Goal: Task Accomplishment & Management: Use online tool/utility

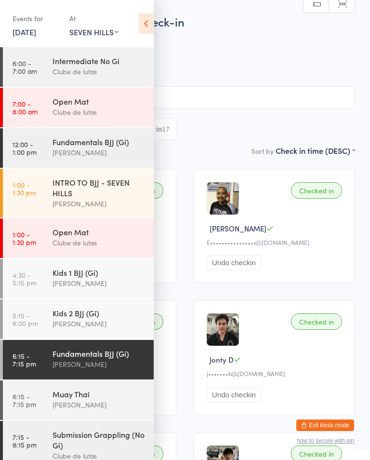
select select "3"
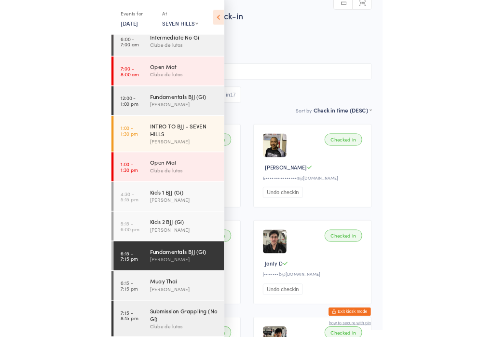
scroll to position [64, 0]
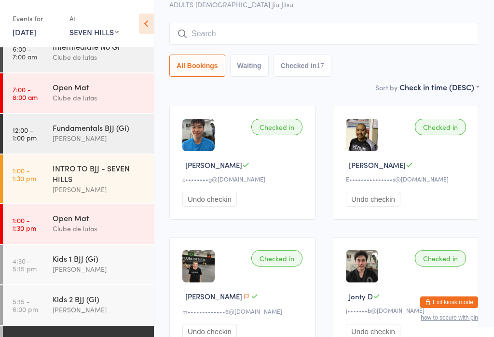
click at [370, 299] on button "Exit kiosk mode" at bounding box center [449, 302] width 58 height 12
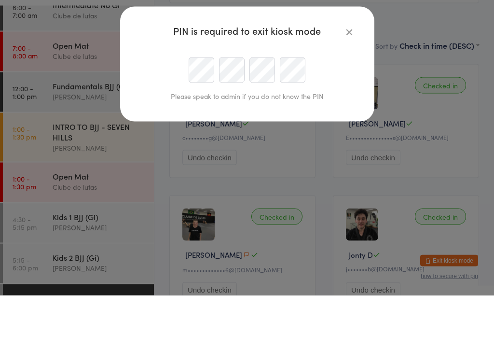
scroll to position [106, 0]
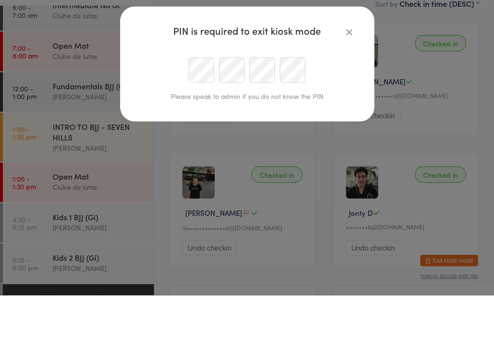
click at [370, 109] on div "PIN is required to exit kiosk mode Please speak to admin if you do not know the…" at bounding box center [247, 168] width 494 height 337
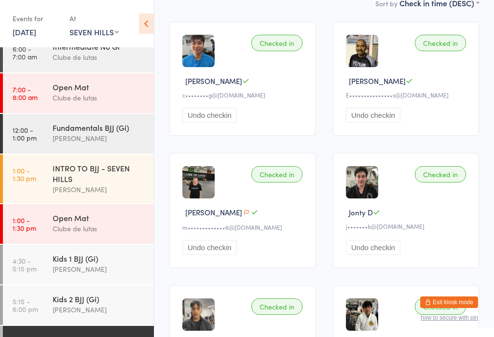
click at [370, 296] on button "Exit kiosk mode" at bounding box center [449, 302] width 58 height 12
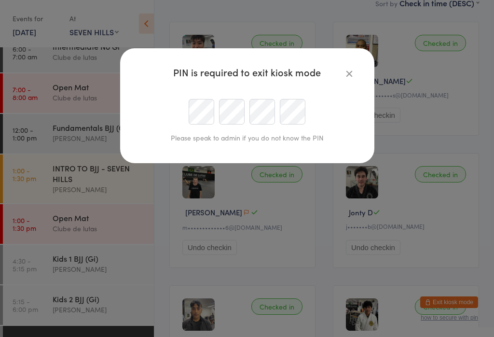
scroll to position [147, 0]
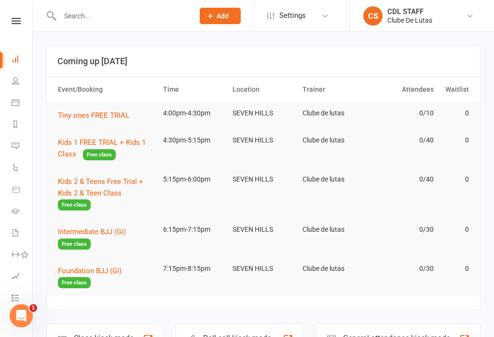
click at [18, 79] on icon at bounding box center [16, 81] width 8 height 8
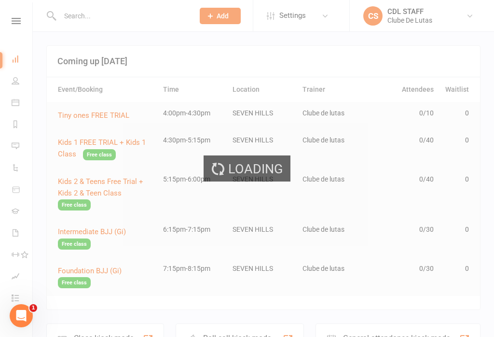
select select "100"
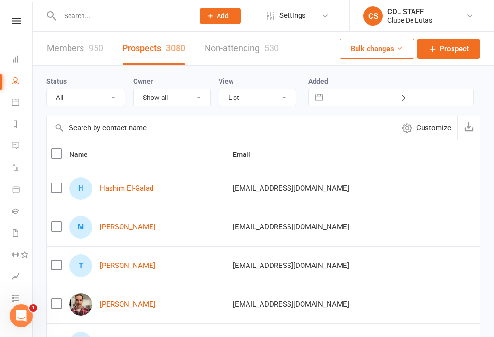
click at [89, 14] on input "text" at bounding box center [122, 16] width 130 height 14
click at [91, 20] on input "text" at bounding box center [122, 16] width 130 height 14
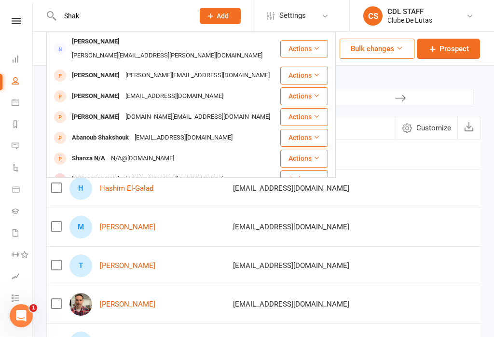
type input "Shak"
click at [77, 131] on div "Abanoub Shakshouk" at bounding box center [100, 138] width 63 height 14
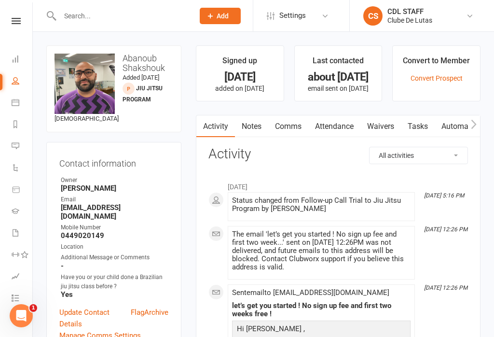
click at [389, 127] on link "Waivers" at bounding box center [380, 126] width 41 height 22
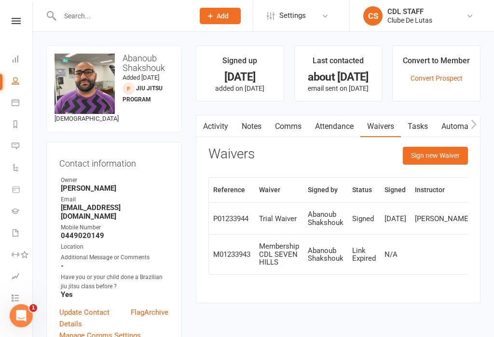
click at [452, 157] on button "Sign new Waiver" at bounding box center [435, 155] width 65 height 17
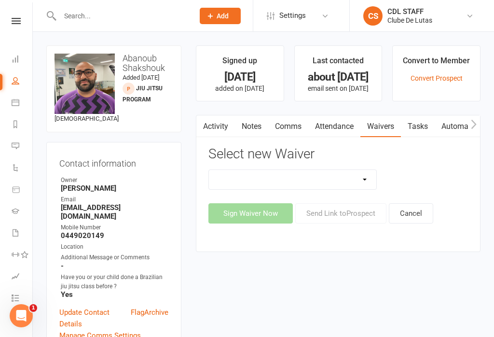
click at [357, 186] on select "Change Payment Details Membership CDL SEVEN HILLS Trial Waiver" at bounding box center [292, 179] width 167 height 19
select select "6921"
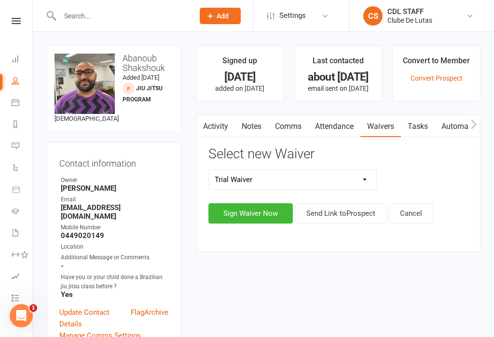
click at [361, 219] on button "Send Link to Prospect" at bounding box center [340, 213] width 91 height 20
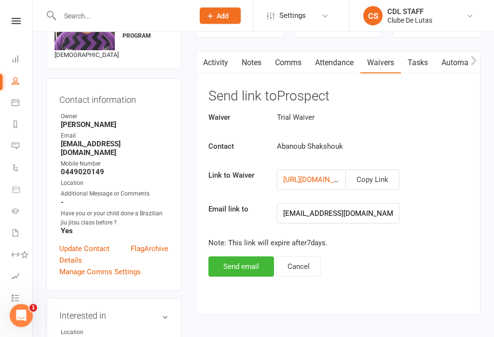
click at [250, 268] on button "Send email" at bounding box center [241, 267] width 66 height 20
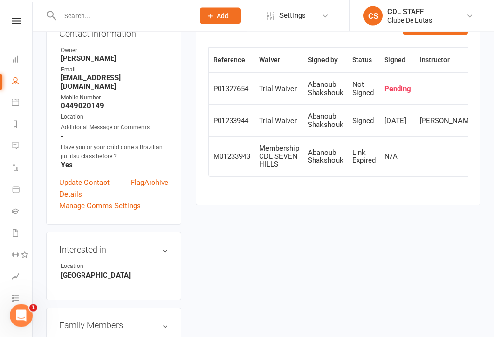
scroll to position [130, 0]
click at [16, 17] on nav "Clubworx Dashboard People Calendar Reports Messages 1 Automations Product Sales…" at bounding box center [16, 170] width 33 height 337
click at [22, 30] on div "Clubworx" at bounding box center [16, 33] width 32 height 31
click at [15, 13] on nav "Clubworx Dashboard People Calendar Reports Messages 1 Automations Product Sales…" at bounding box center [16, 170] width 33 height 337
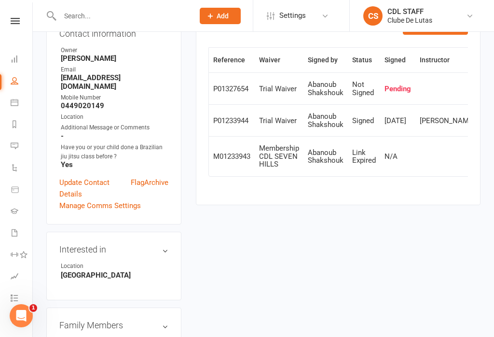
click at [12, 18] on icon at bounding box center [15, 21] width 9 height 6
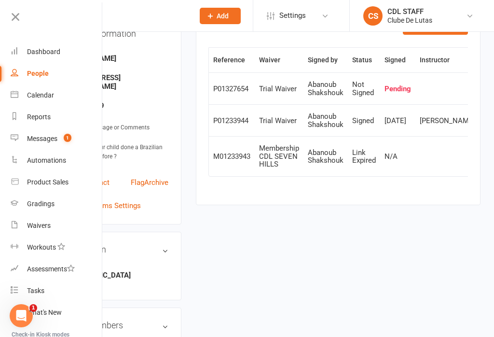
click at [54, 51] on div "Dashboard" at bounding box center [43, 52] width 33 height 8
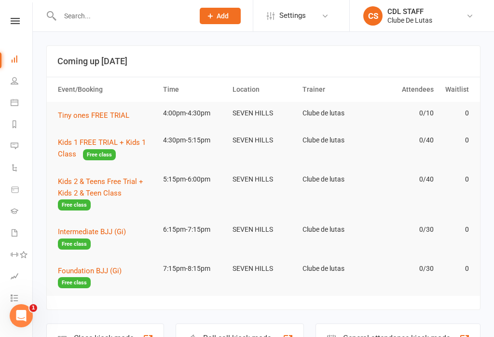
click at [112, 113] on span "Tiny ones FREE TRIAL" at bounding box center [93, 115] width 71 height 9
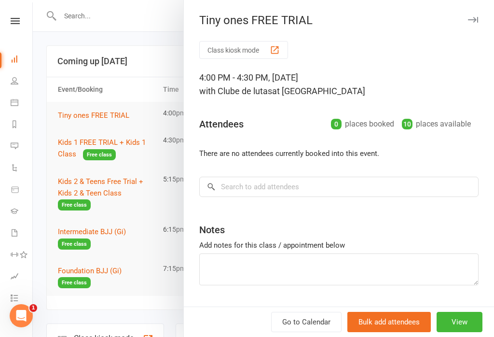
click at [260, 47] on button "Class kiosk mode" at bounding box center [243, 50] width 89 height 18
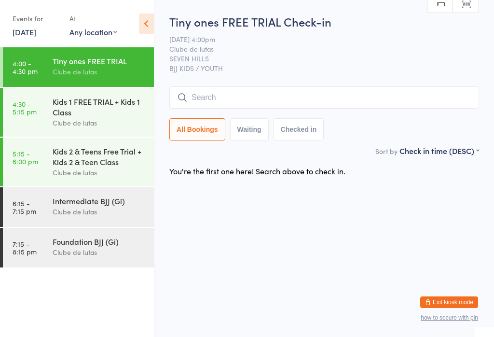
click at [121, 107] on div "Kids 1 FREE TRIAL + Kids 1 Class" at bounding box center [99, 106] width 93 height 21
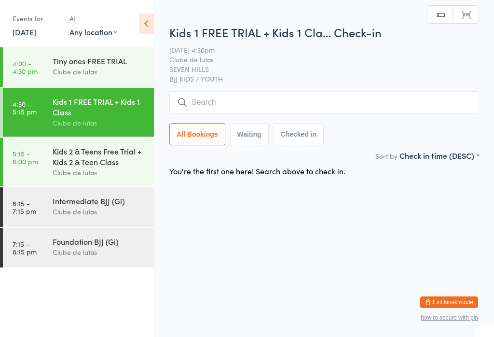
click at [285, 95] on input "search" at bounding box center [324, 102] width 310 height 22
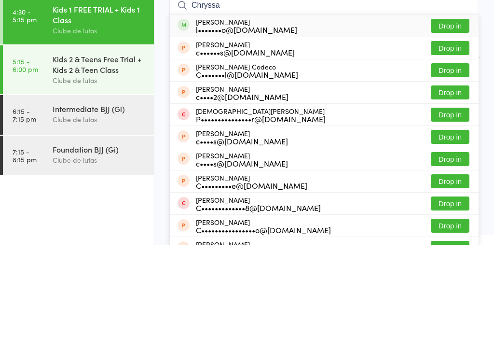
type input "Chryssa"
click at [445, 111] on button "Drop in" at bounding box center [450, 118] width 39 height 14
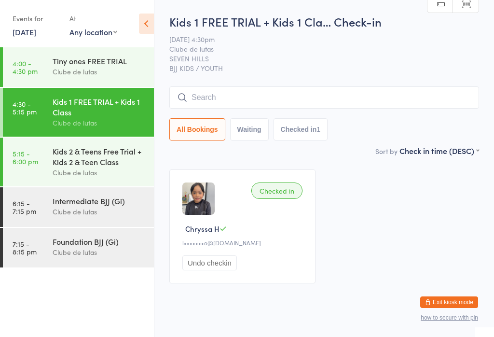
type input "m"
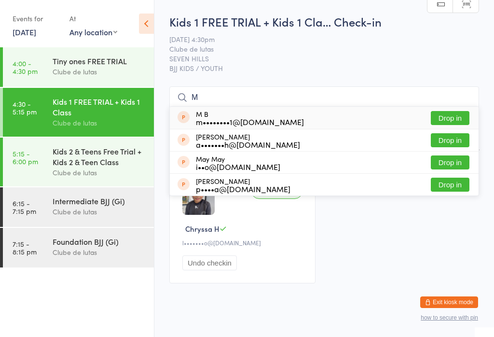
scroll to position [19, 0]
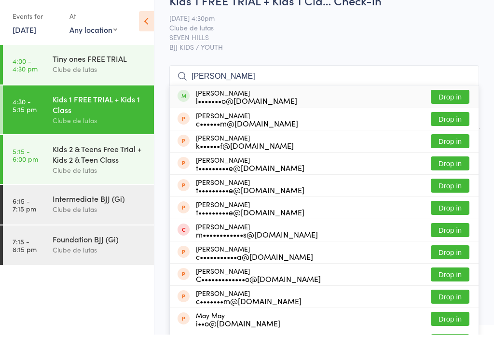
type input "[PERSON_NAME]"
click at [454, 92] on button "Drop in" at bounding box center [450, 99] width 39 height 14
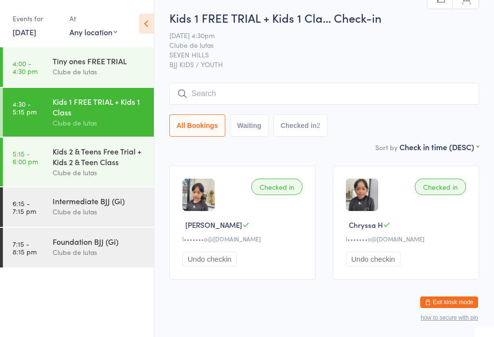
click at [264, 97] on input "search" at bounding box center [324, 93] width 310 height 22
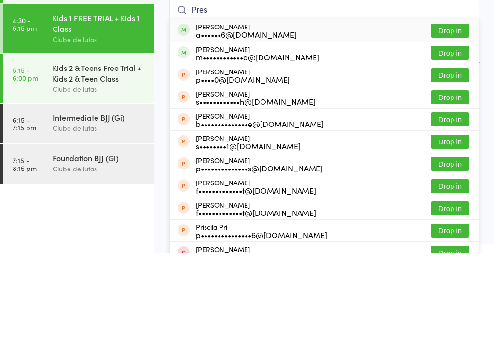
type input "Pres"
click at [451, 107] on button "Drop in" at bounding box center [450, 114] width 39 height 14
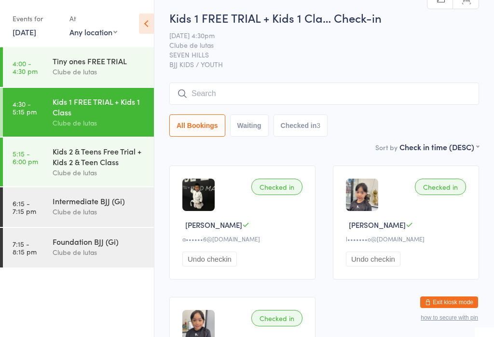
click at [287, 89] on input "search" at bounding box center [324, 93] width 310 height 22
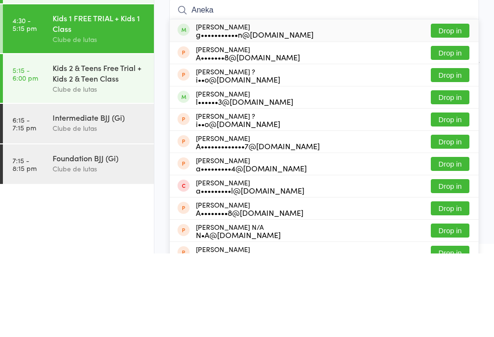
type input "Aneka"
click at [461, 107] on button "Drop in" at bounding box center [450, 114] width 39 height 14
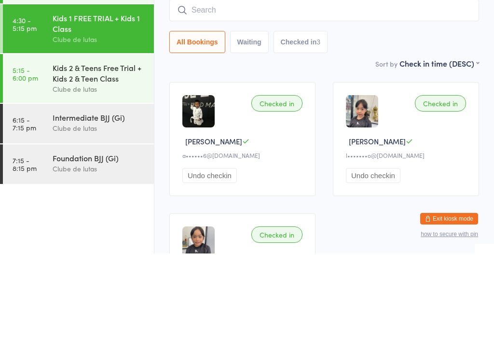
scroll to position [87, 0]
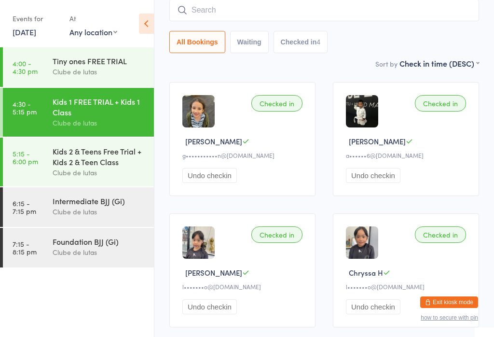
click at [335, 15] on input "search" at bounding box center [324, 10] width 310 height 22
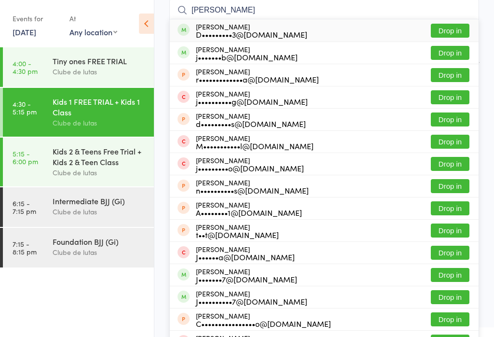
type input "[PERSON_NAME]"
click at [461, 33] on button "Drop in" at bounding box center [450, 31] width 39 height 14
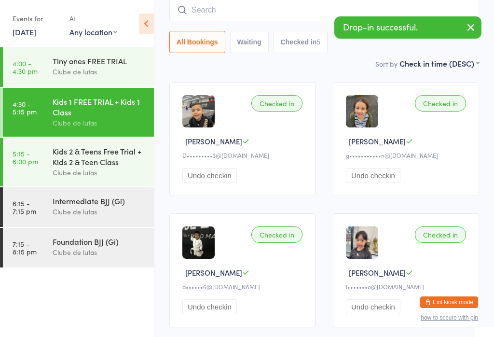
click at [283, 5] on input "search" at bounding box center [324, 10] width 310 height 22
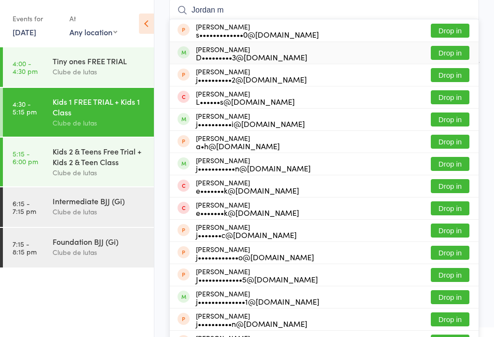
type input "Jordan m"
click at [371, 56] on div "[PERSON_NAME] D•••••••••3@[DOMAIN_NAME] Drop in" at bounding box center [324, 53] width 309 height 22
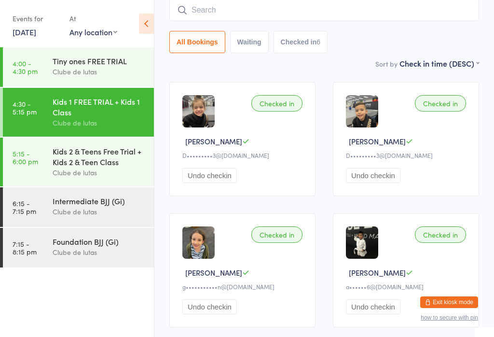
click at [370, 2] on input "search" at bounding box center [324, 10] width 310 height 22
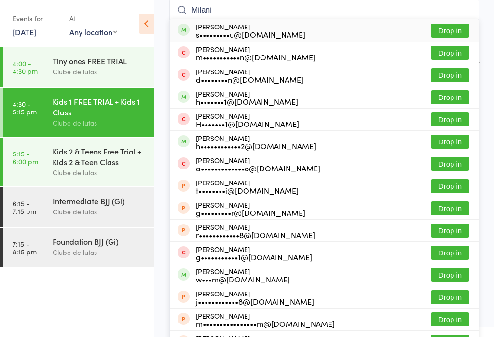
type input "Milani"
click at [310, 33] on div "[PERSON_NAME] s•••••••••u@[DOMAIN_NAME] Drop in" at bounding box center [324, 30] width 309 height 22
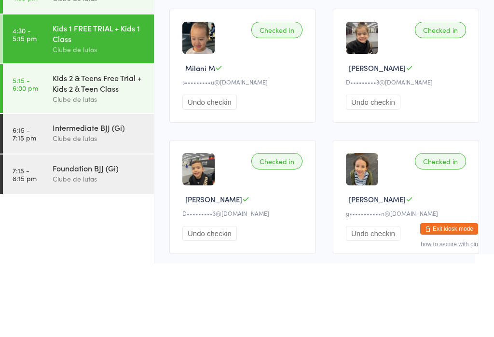
click at [286, 95] on div "Checked in" at bounding box center [276, 103] width 51 height 16
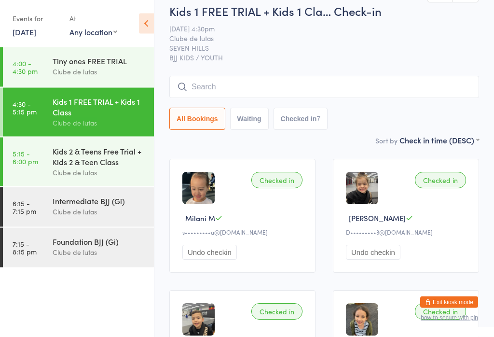
scroll to position [0, 0]
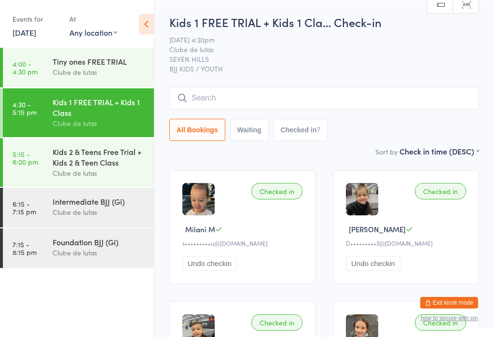
click at [309, 99] on input "search" at bounding box center [324, 97] width 310 height 22
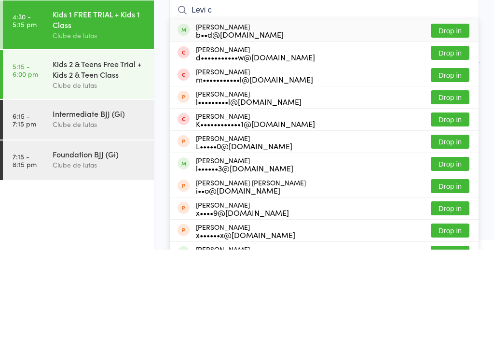
type input "Levi c"
click at [448, 111] on button "Drop in" at bounding box center [450, 118] width 39 height 14
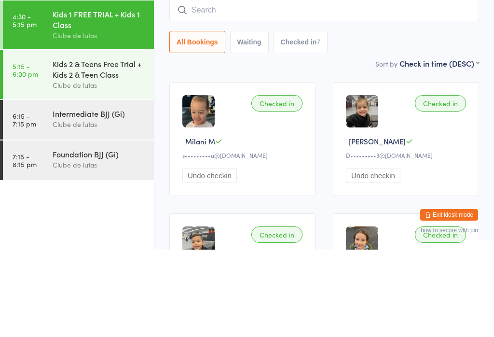
scroll to position [87, 0]
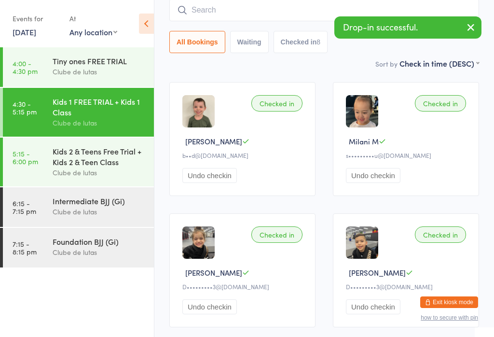
click at [225, 157] on div "b••d@[DOMAIN_NAME]" at bounding box center [243, 155] width 123 height 8
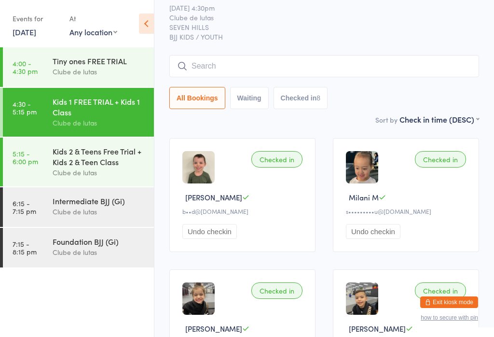
scroll to position [0, 0]
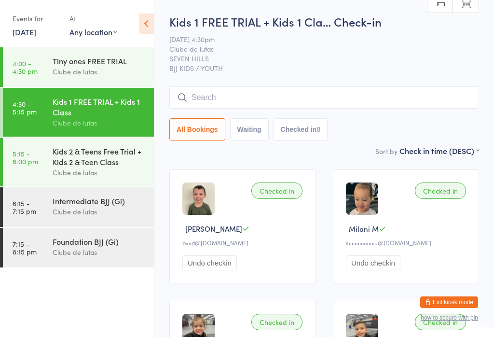
click at [269, 98] on input "search" at bounding box center [324, 97] width 310 height 22
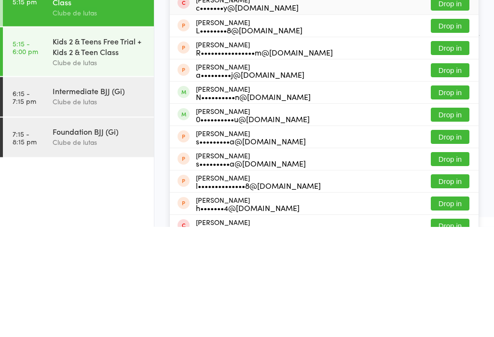
scroll to position [6, 0]
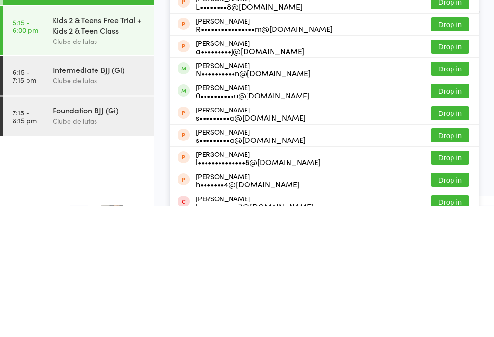
type input "[PERSON_NAME]"
click at [465, 193] on button "Drop in" at bounding box center [450, 200] width 39 height 14
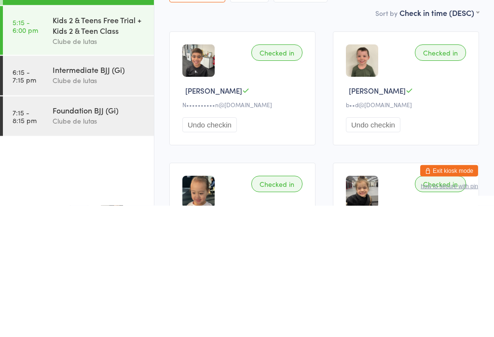
click at [395, 232] on div "b••d@[DOMAIN_NAME]" at bounding box center [407, 236] width 123 height 8
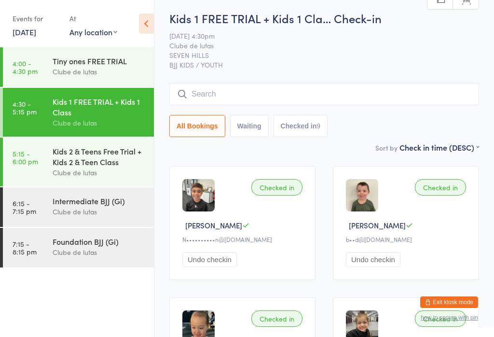
scroll to position [0, 0]
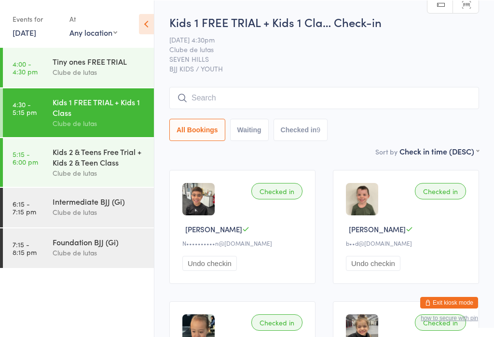
click at [323, 93] on input "search" at bounding box center [324, 97] width 310 height 22
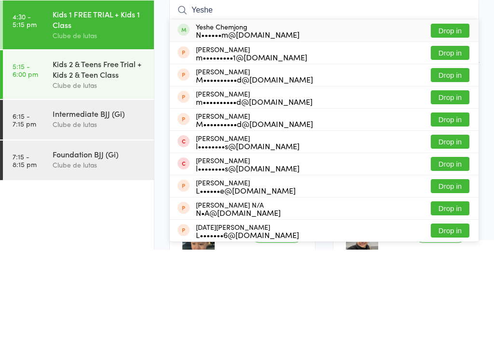
type input "Yeshe"
click at [454, 111] on button "Drop in" at bounding box center [450, 118] width 39 height 14
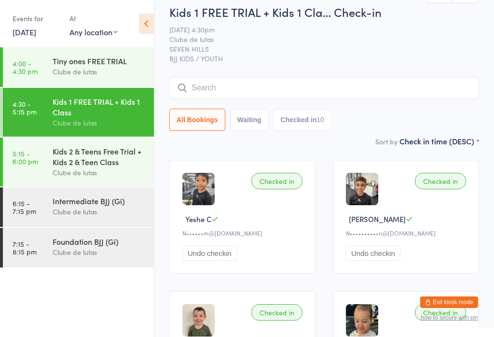
scroll to position [9, 0]
click at [181, 95] on input "search" at bounding box center [324, 88] width 310 height 22
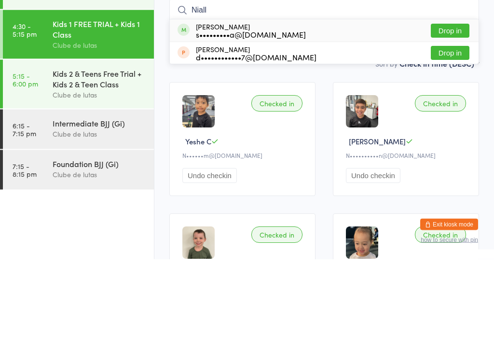
type input "Niall"
click at [450, 102] on button "Drop in" at bounding box center [450, 109] width 39 height 14
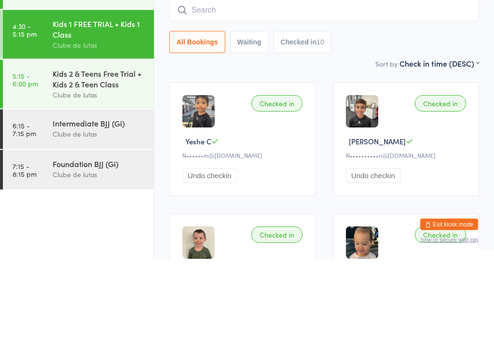
scroll to position [87, 0]
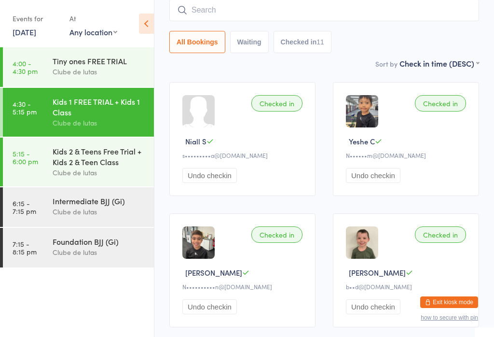
click at [409, 9] on input "search" at bounding box center [324, 10] width 310 height 22
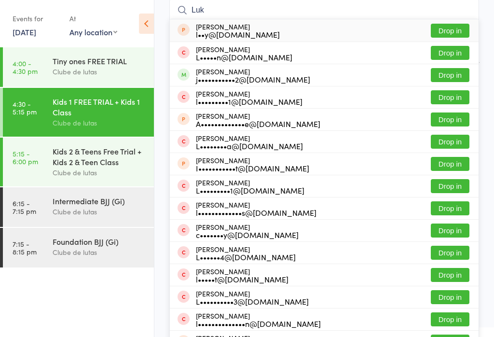
type input "Luk"
click at [452, 74] on button "Drop in" at bounding box center [450, 75] width 39 height 14
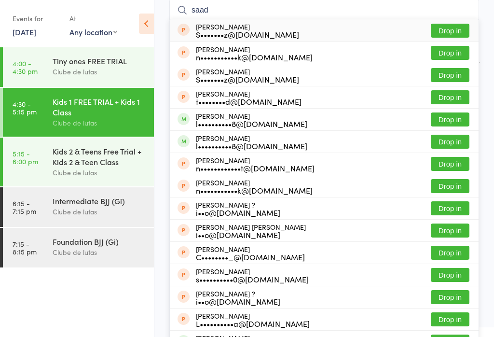
type input "saad"
click at [454, 140] on button "Drop in" at bounding box center [450, 142] width 39 height 14
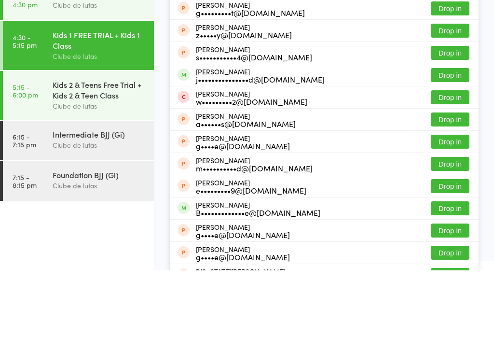
type input "[PERSON_NAME]"
click at [275, 134] on div "[PERSON_NAME] j•••••••••••••••d@[DOMAIN_NAME]" at bounding box center [260, 141] width 129 height 15
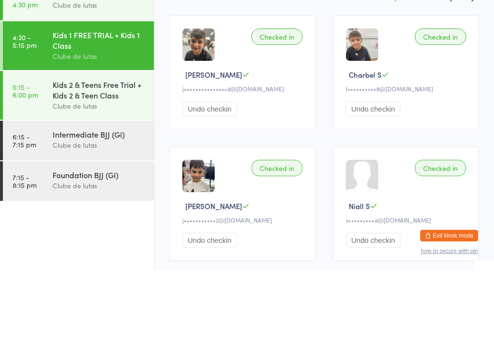
scroll to position [21, 0]
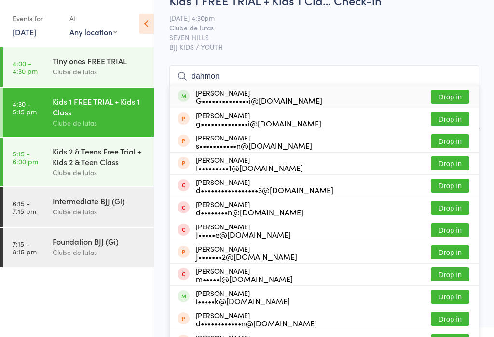
type input "dahmon"
click at [456, 97] on button "Drop in" at bounding box center [450, 97] width 39 height 14
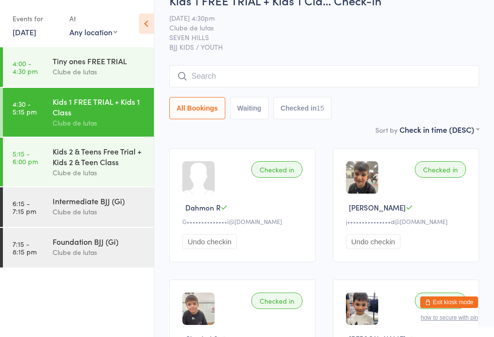
click at [247, 70] on input "search" at bounding box center [324, 76] width 310 height 22
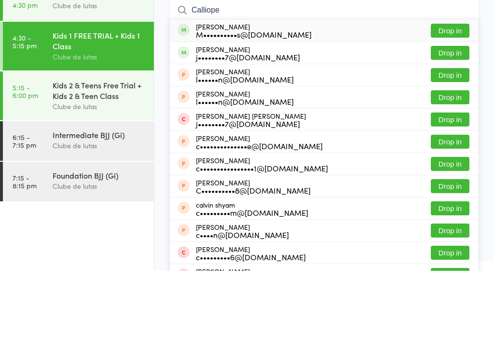
type input "Calliope"
click at [461, 90] on button "Drop in" at bounding box center [450, 97] width 39 height 14
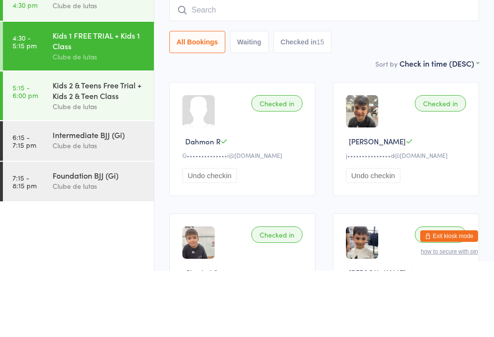
scroll to position [87, 0]
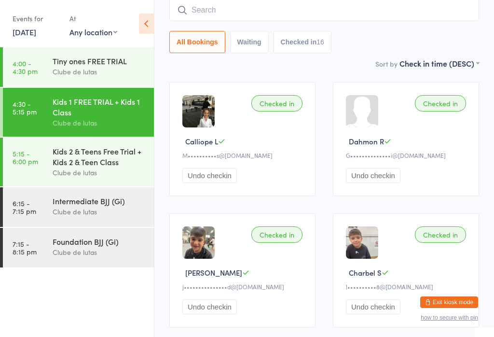
click at [384, 6] on input "search" at bounding box center [324, 10] width 310 height 22
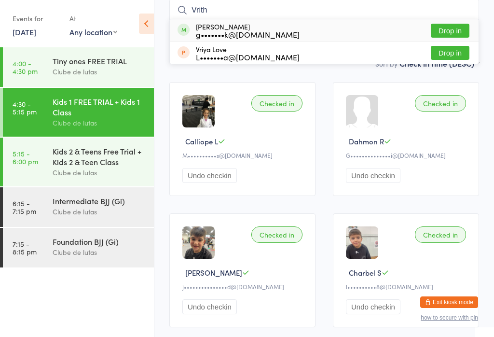
type input "Vrith"
click at [451, 29] on button "Drop in" at bounding box center [450, 31] width 39 height 14
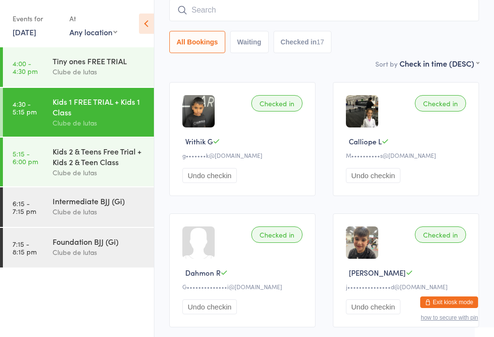
click at [43, 166] on link "5:15 - 6:00 pm Kids 2 & Teens Free Trial + Kids 2 & Teen Class Clube de lutas" at bounding box center [78, 161] width 151 height 49
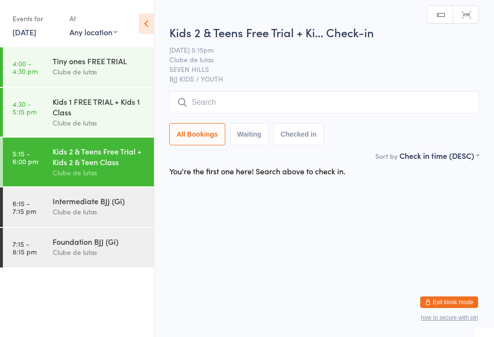
click at [185, 96] on input "search" at bounding box center [324, 102] width 310 height 22
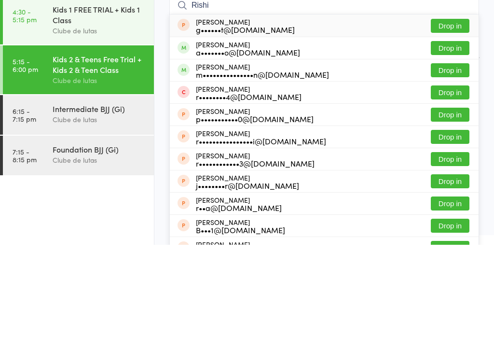
type input "Rishi"
click at [440, 133] on button "Drop in" at bounding box center [450, 140] width 39 height 14
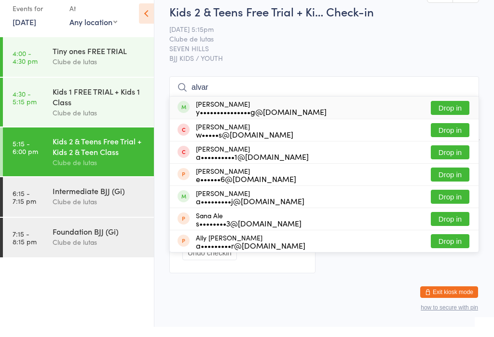
type input "alvar"
click at [452, 111] on button "Drop in" at bounding box center [450, 118] width 39 height 14
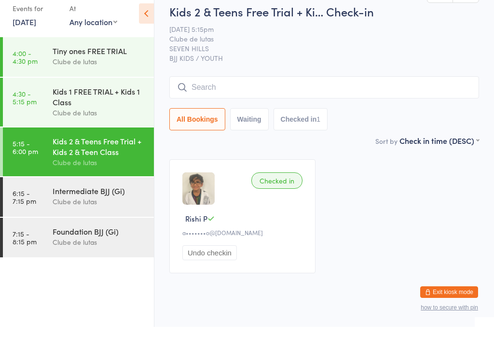
scroll to position [10, 0]
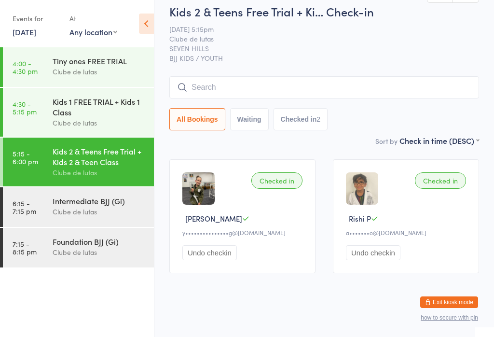
click at [425, 84] on input "search" at bounding box center [324, 87] width 310 height 22
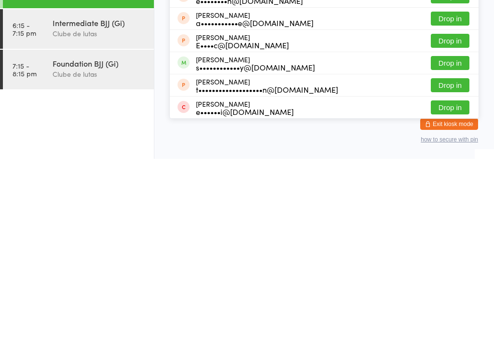
type input "[PERSON_NAME]"
click at [454, 234] on button "Drop in" at bounding box center [450, 241] width 39 height 14
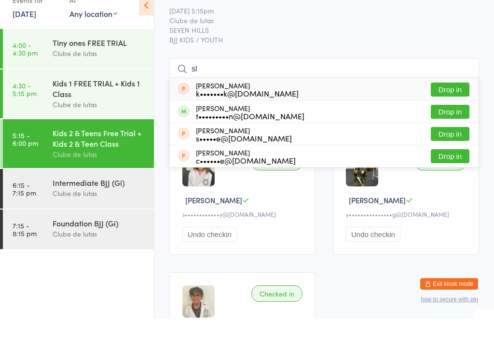
type input "s"
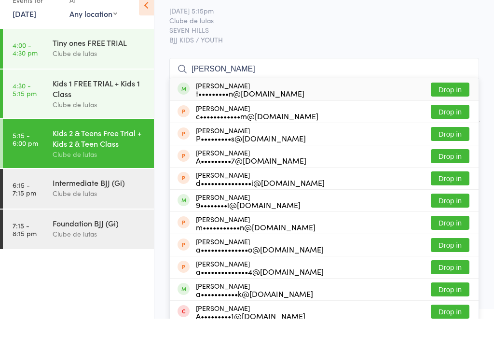
type input "[PERSON_NAME]"
click at [454, 101] on button "Drop in" at bounding box center [450, 108] width 39 height 14
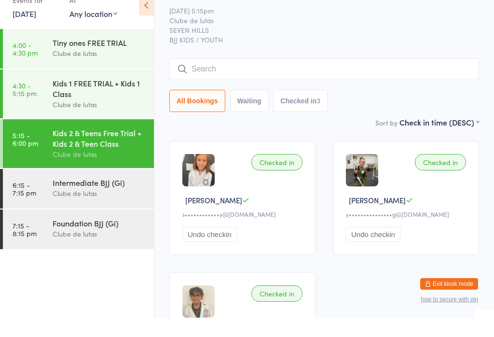
scroll to position [28, 0]
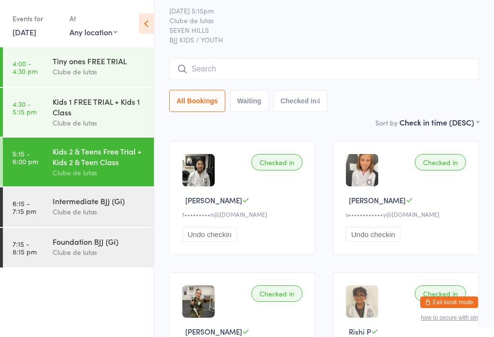
click at [357, 68] on input "search" at bounding box center [324, 69] width 310 height 22
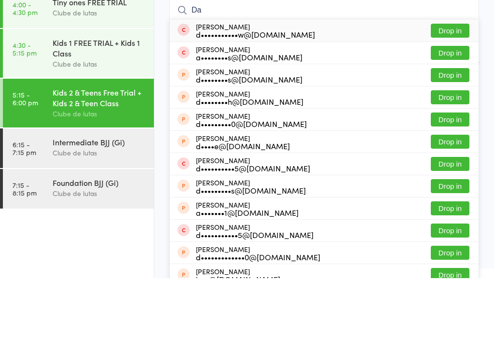
type input "D"
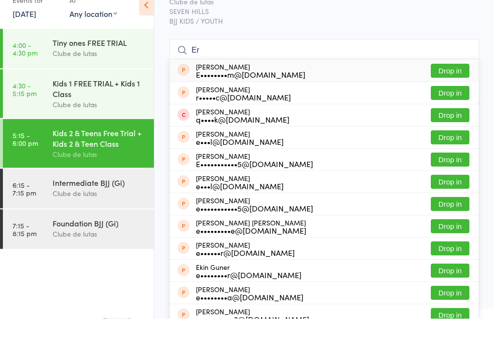
type input "E"
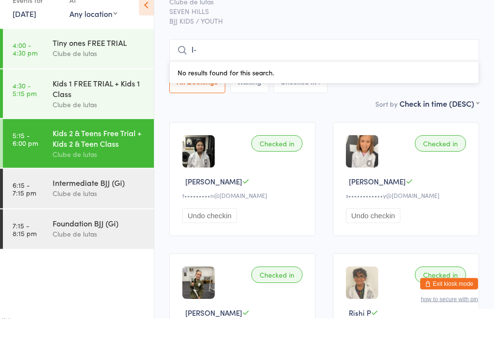
type input "I"
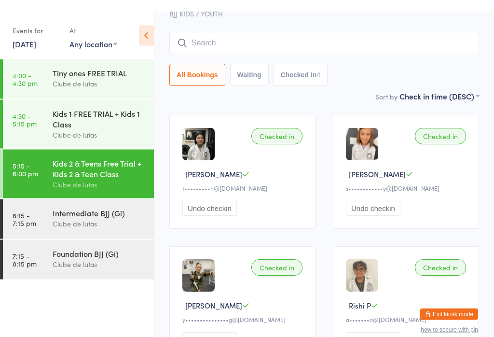
scroll to position [66, 0]
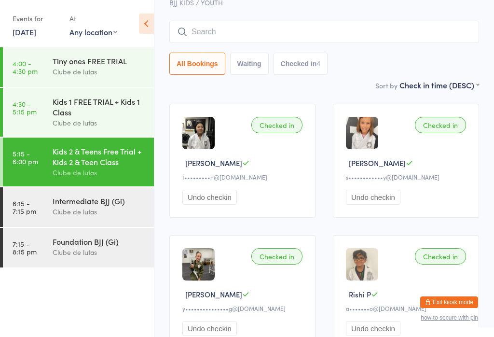
type input "E"
type input "I"
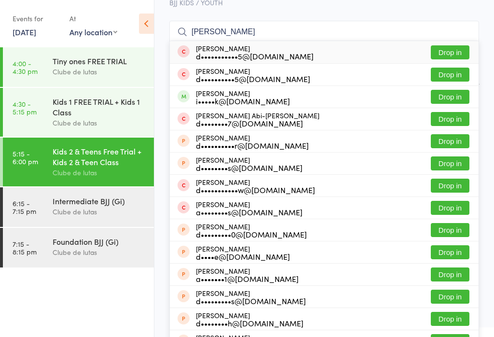
type input "[PERSON_NAME]"
click at [258, 90] on div "[PERSON_NAME] i•••••k@[DOMAIN_NAME]" at bounding box center [243, 96] width 94 height 15
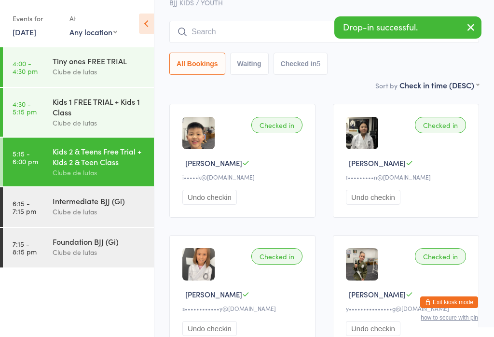
click at [417, 88] on select "First name (ASC) First name (DESC) Last name (ASC) Last name (DESC) Check in ti…" at bounding box center [439, 84] width 80 height 8
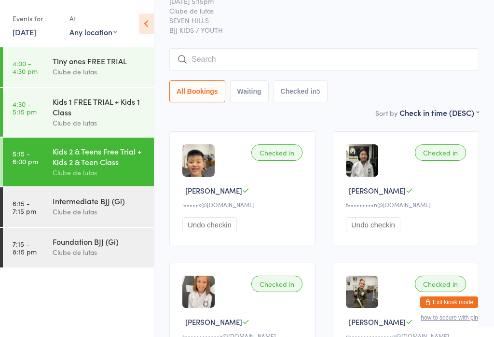
scroll to position [36, 0]
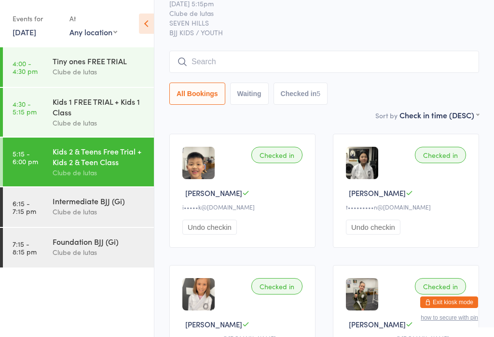
click at [248, 62] on input "search" at bounding box center [324, 62] width 310 height 22
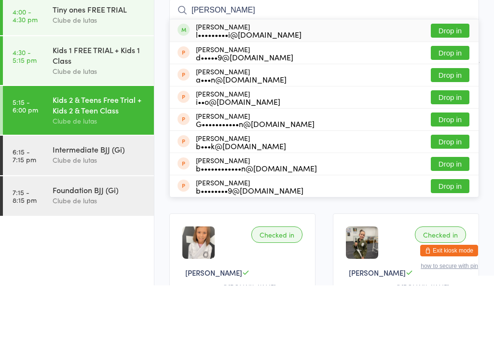
type input "[PERSON_NAME]"
click at [468, 75] on button "Drop in" at bounding box center [450, 82] width 39 height 14
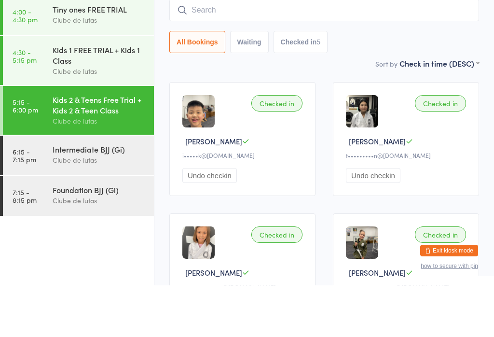
scroll to position [87, 0]
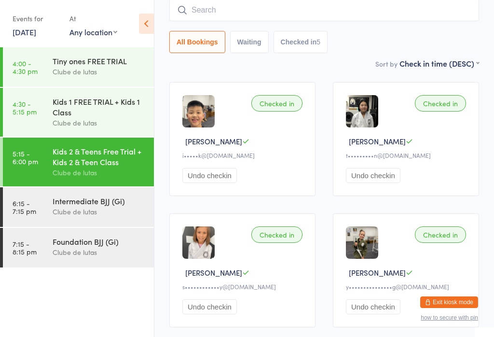
click at [385, 4] on input "search" at bounding box center [324, 10] width 310 height 22
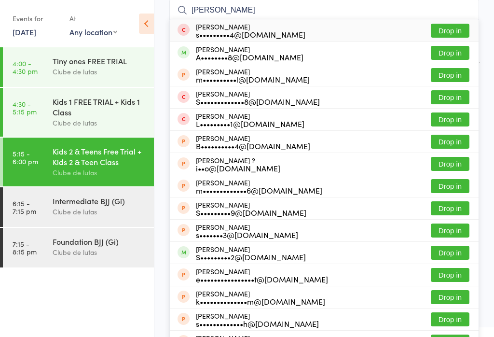
type input "[PERSON_NAME]"
click at [455, 50] on button "Drop in" at bounding box center [450, 53] width 39 height 14
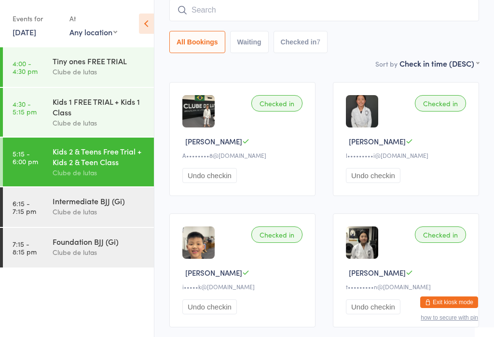
click at [58, 201] on div "Intermediate BJJ (Gi)" at bounding box center [99, 200] width 93 height 11
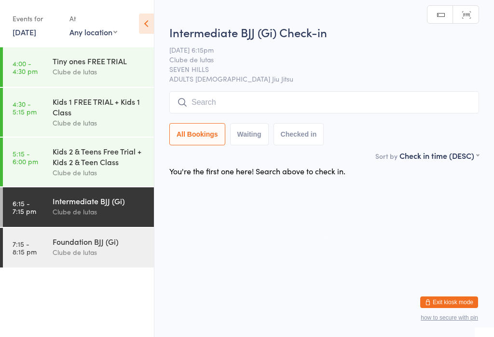
click at [210, 104] on input "search" at bounding box center [324, 102] width 310 height 22
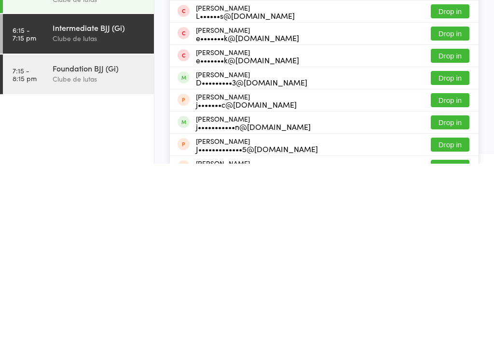
type input "Jordan"
click at [440, 288] on button "Drop in" at bounding box center [450, 295] width 39 height 14
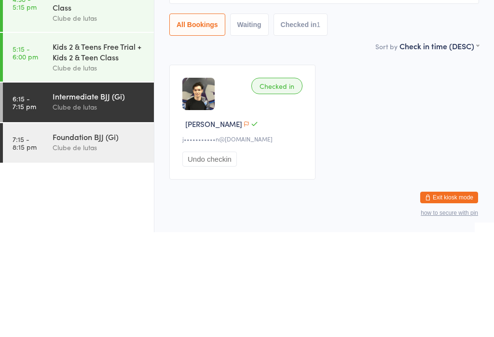
click at [22, 150] on time "5:15 - 6:00 pm" at bounding box center [26, 157] width 26 height 15
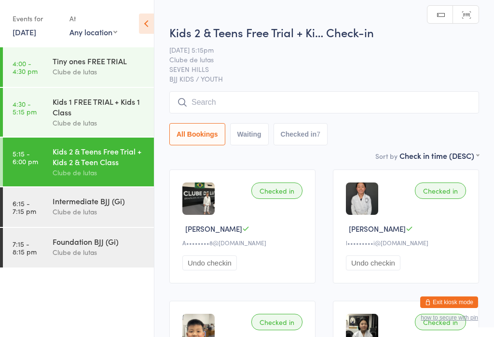
click at [442, 104] on input "search" at bounding box center [324, 102] width 310 height 22
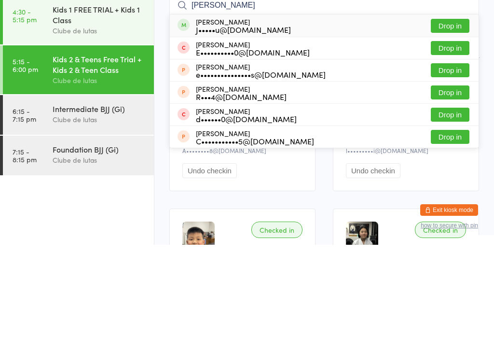
type input "[PERSON_NAME]"
click at [460, 111] on button "Drop in" at bounding box center [450, 118] width 39 height 14
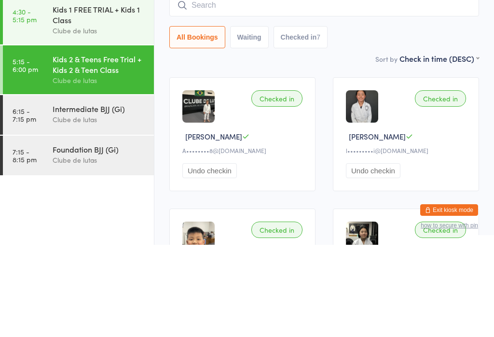
scroll to position [92, 0]
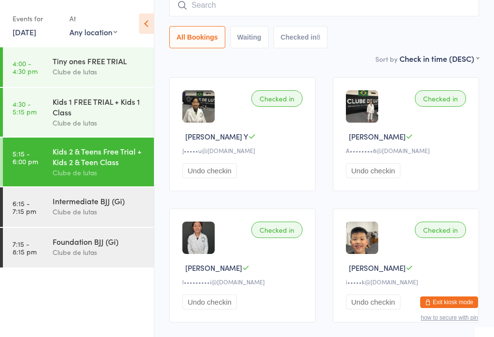
click at [343, 5] on input "search" at bounding box center [324, 5] width 310 height 22
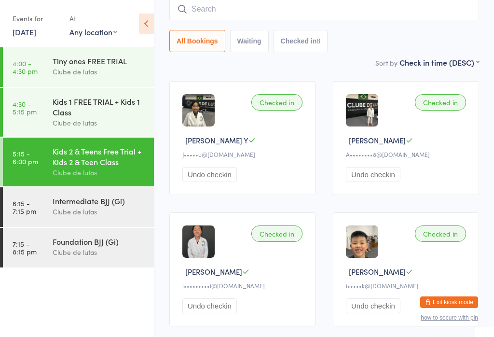
scroll to position [87, 0]
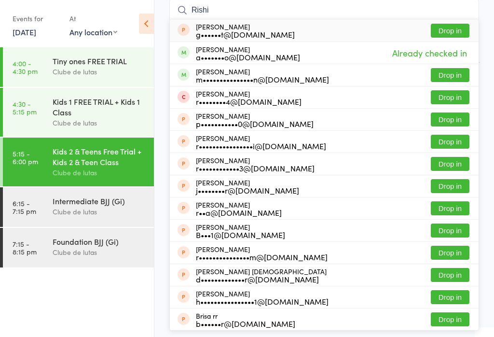
click at [270, 8] on input "Rishi" at bounding box center [324, 10] width 310 height 22
type input "R"
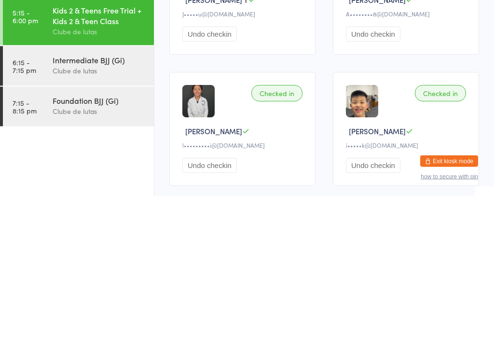
click at [123, 206] on div "Clube de lutas" at bounding box center [99, 211] width 93 height 11
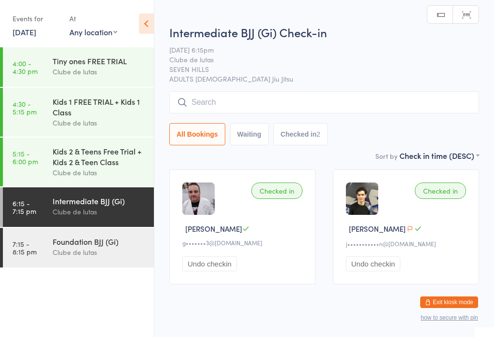
click at [238, 108] on input "search" at bounding box center [324, 102] width 310 height 22
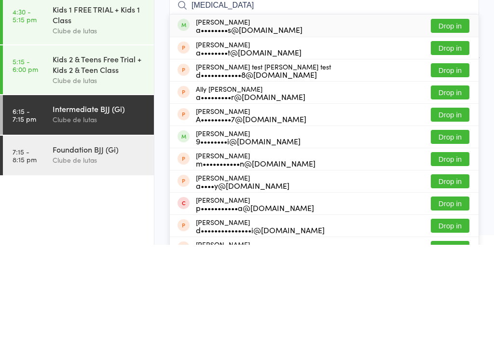
type input "[MEDICAL_DATA]"
click at [451, 111] on button "Drop in" at bounding box center [450, 118] width 39 height 14
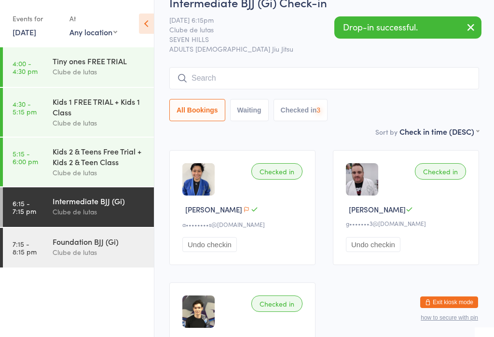
click at [67, 255] on div "Clube de lutas" at bounding box center [99, 252] width 93 height 11
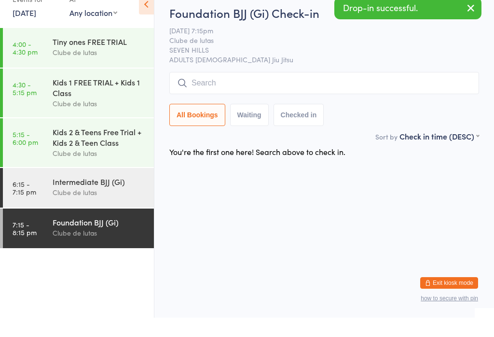
click at [264, 91] on input "search" at bounding box center [324, 102] width 310 height 22
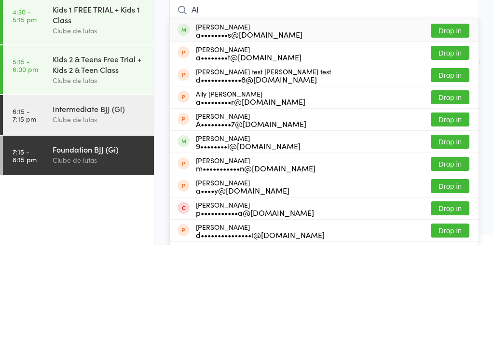
type input "A"
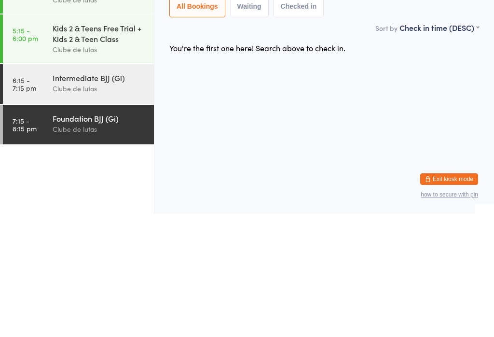
click at [109, 206] on div "Clube de lutas" at bounding box center [99, 211] width 93 height 11
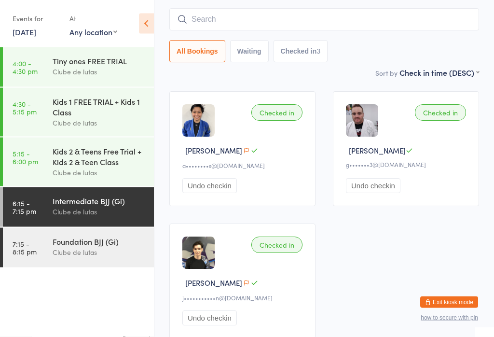
scroll to position [60, 0]
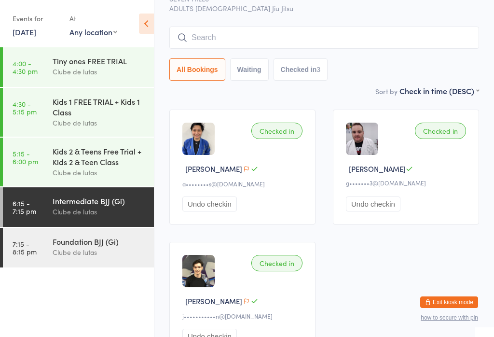
click at [347, 41] on input "search" at bounding box center [324, 38] width 310 height 22
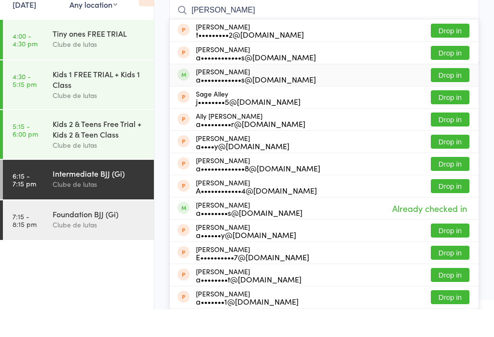
type input "[PERSON_NAME]"
click at [268, 103] on div "a••••••••••••s@[DOMAIN_NAME]" at bounding box center [256, 107] width 120 height 8
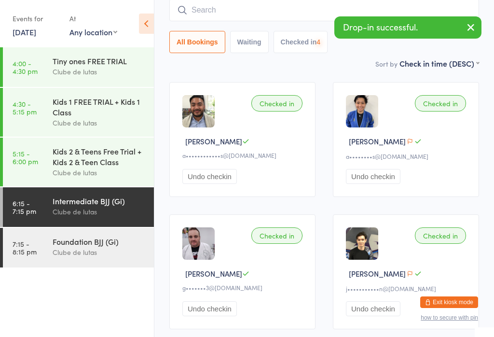
click at [274, 19] on input "search" at bounding box center [324, 10] width 310 height 22
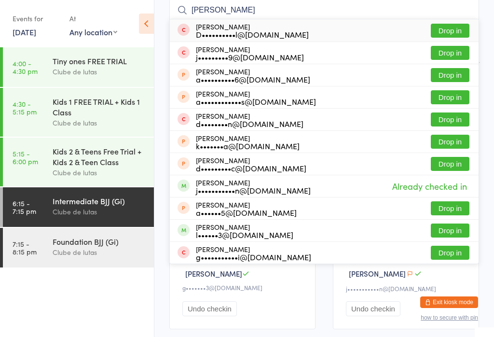
type input "[PERSON_NAME]"
click at [322, 99] on div "[PERSON_NAME] a••••••••••••s@[DOMAIN_NAME] Drop in" at bounding box center [324, 97] width 309 height 22
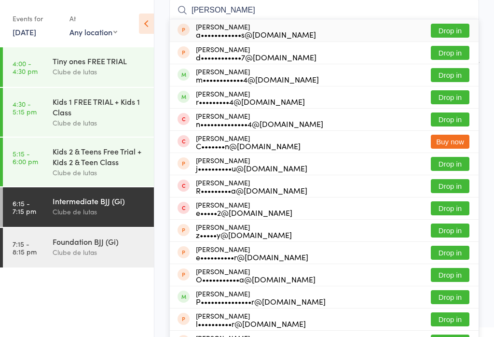
type input "[PERSON_NAME]"
click at [254, 31] on div "a••••••••••••s@[DOMAIN_NAME]" at bounding box center [256, 34] width 120 height 8
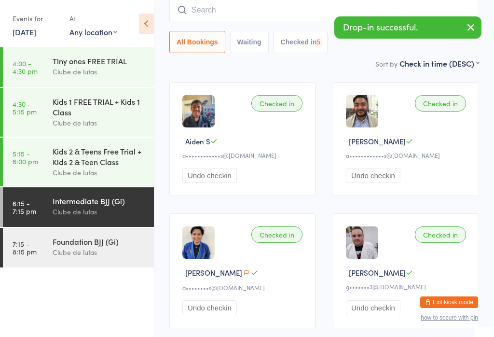
click at [250, 72] on main "Intermediate BJJ (Gi) Check-in [DATE] 6:15pm Clube de lutas SEVEN HILLS ADULTS …" at bounding box center [324, 197] width 310 height 543
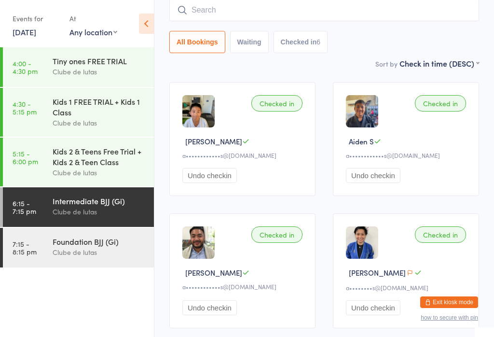
click at [426, 17] on input "search" at bounding box center [324, 10] width 310 height 22
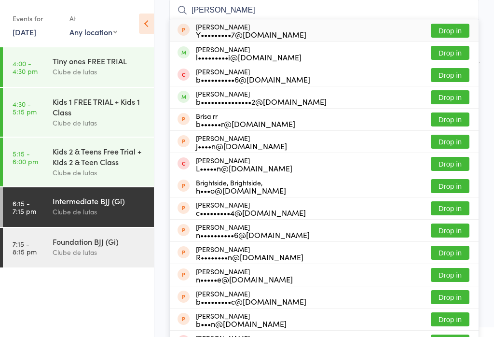
type input "[PERSON_NAME]"
click at [460, 48] on button "Drop in" at bounding box center [450, 53] width 39 height 14
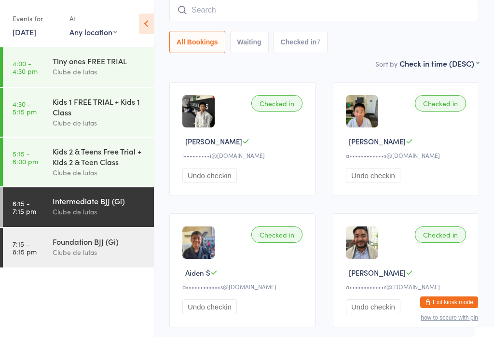
click at [433, 7] on input "search" at bounding box center [324, 10] width 310 height 22
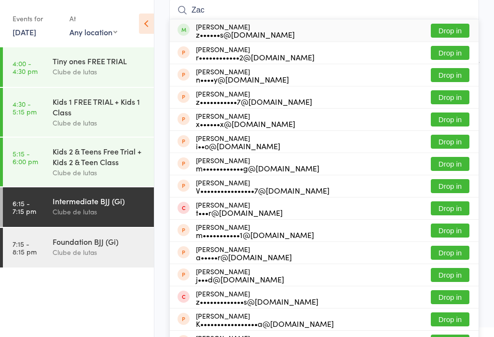
type input "Zac"
click at [450, 27] on button "Drop in" at bounding box center [450, 31] width 39 height 14
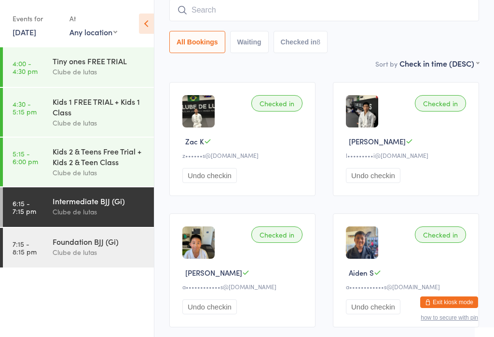
click at [256, 14] on input "search" at bounding box center [324, 10] width 310 height 22
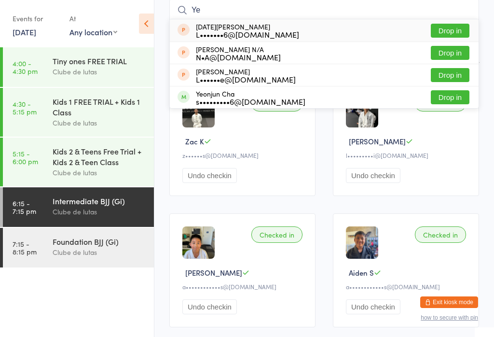
type input "Ye"
click at [446, 94] on button "Drop in" at bounding box center [450, 97] width 39 height 14
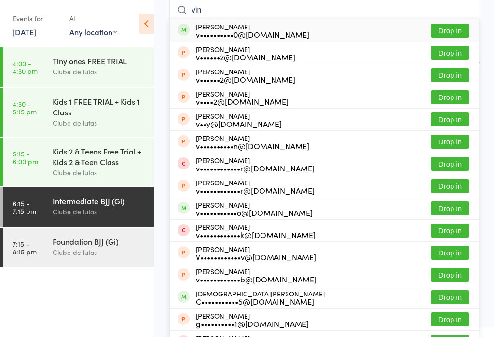
type input "vin"
click at [458, 27] on button "Drop in" at bounding box center [450, 31] width 39 height 14
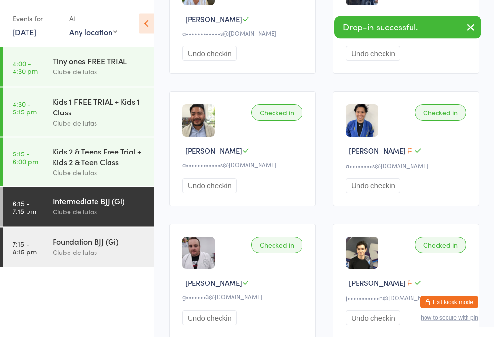
scroll to position [473, 0]
click at [93, 258] on div "Clube de lutas" at bounding box center [99, 252] width 93 height 11
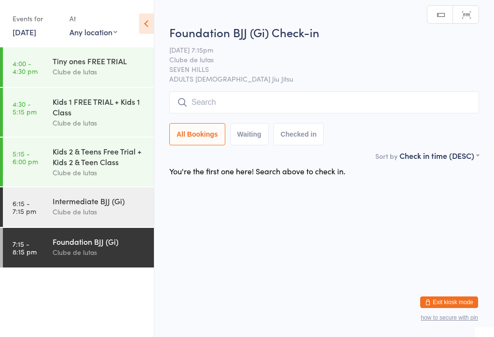
click at [348, 100] on input "search" at bounding box center [324, 102] width 310 height 22
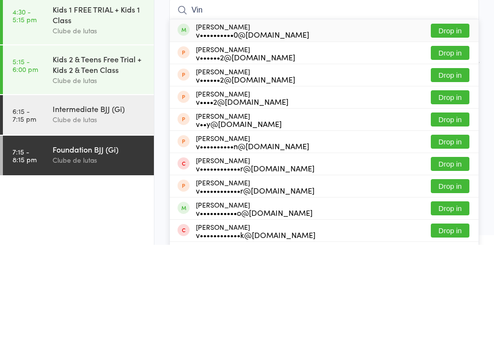
type input "Vin"
click at [464, 116] on button "Drop in" at bounding box center [450, 123] width 39 height 14
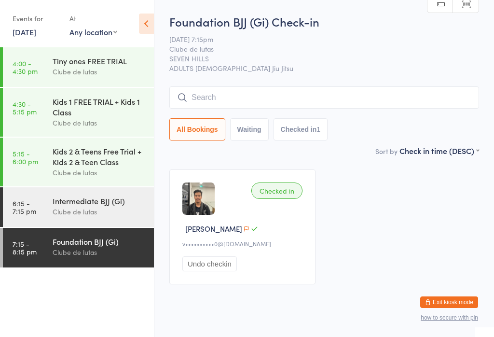
click at [207, 96] on input "search" at bounding box center [324, 97] width 310 height 22
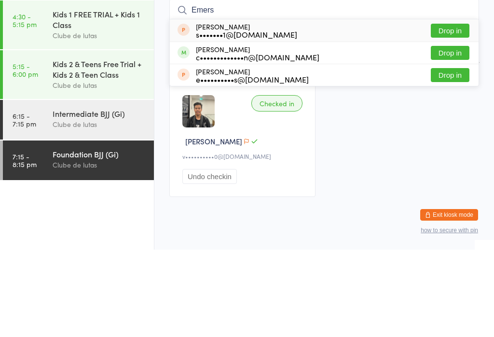
type input "Emers"
click at [439, 133] on button "Drop in" at bounding box center [450, 140] width 39 height 14
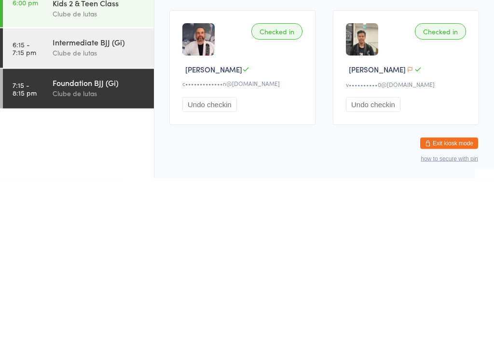
click at [110, 195] on div "Intermediate BJJ (Gi)" at bounding box center [99, 200] width 93 height 11
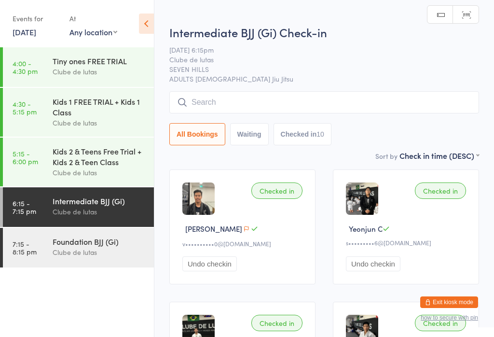
click at [320, 97] on input "search" at bounding box center [324, 102] width 310 height 22
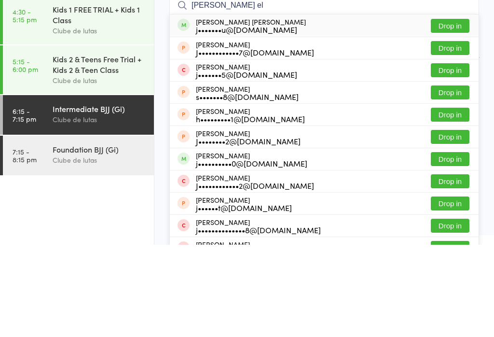
type input "[PERSON_NAME] el"
click at [455, 111] on button "Drop in" at bounding box center [450, 118] width 39 height 14
